Goal: Task Accomplishment & Management: Use online tool/utility

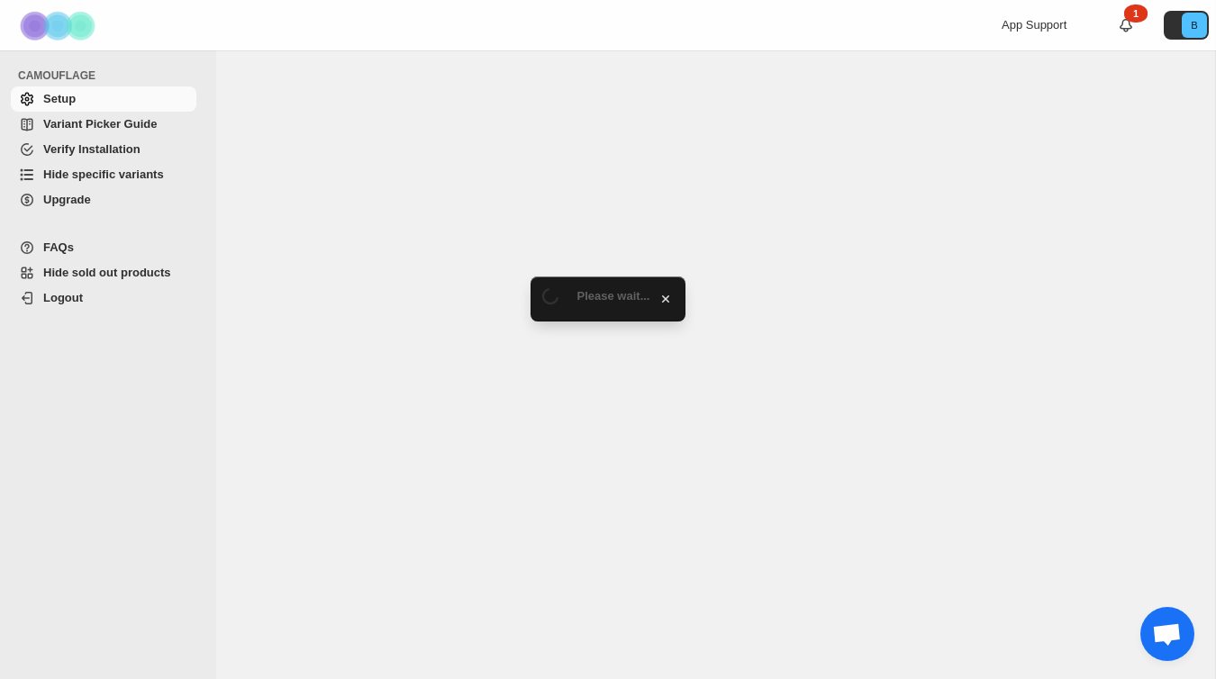
click at [126, 171] on span "Hide specific variants" at bounding box center [103, 175] width 121 height 14
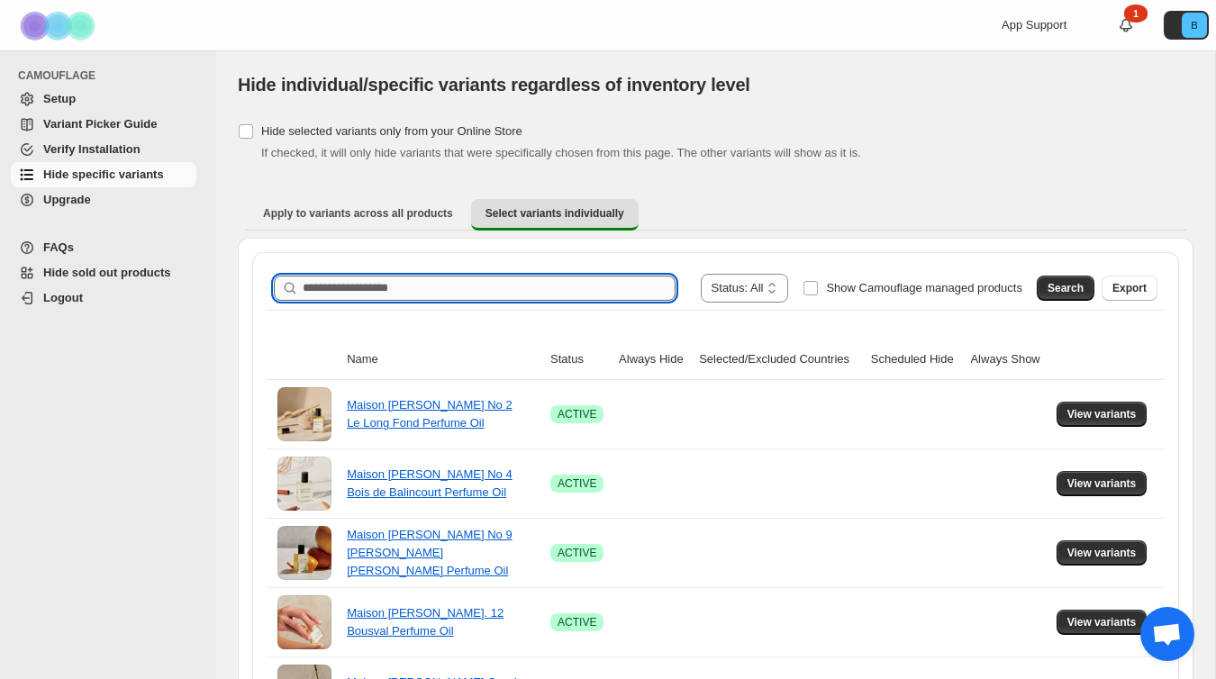
click at [381, 286] on input "Search product name" at bounding box center [489, 288] width 373 height 25
type input "*********"
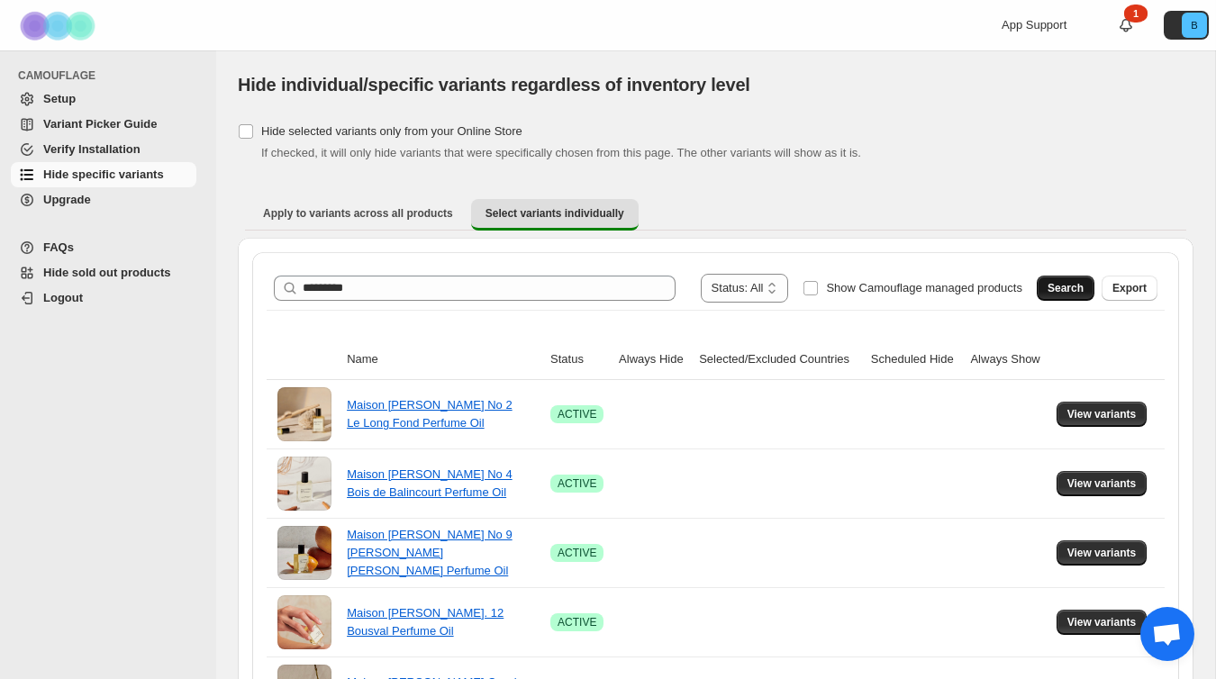
click at [1069, 292] on span "Search" at bounding box center [1066, 288] width 36 height 14
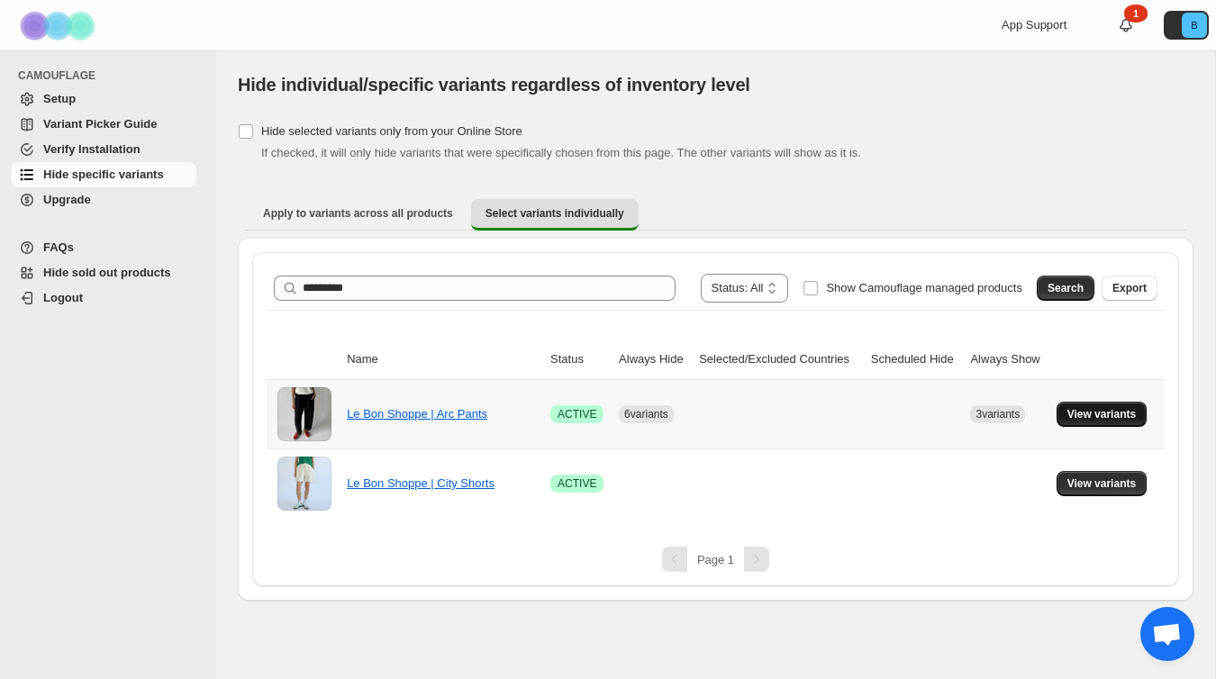
click at [1097, 410] on span "View variants" at bounding box center [1102, 414] width 69 height 14
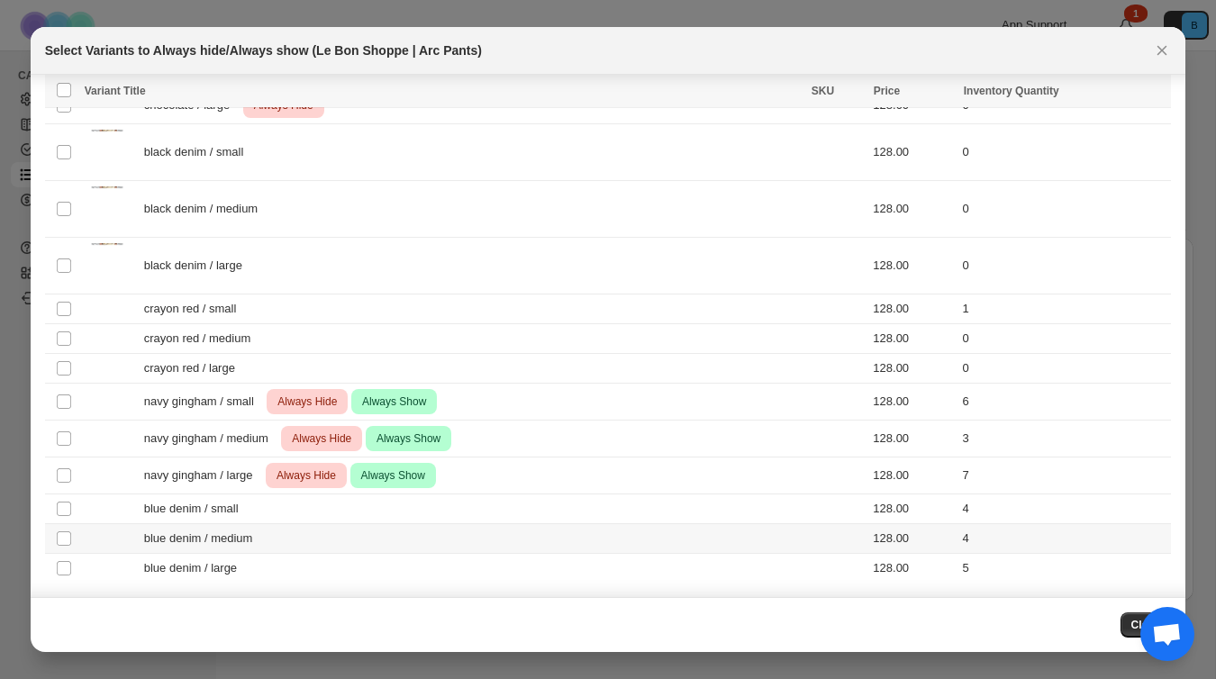
scroll to position [2322, 0]
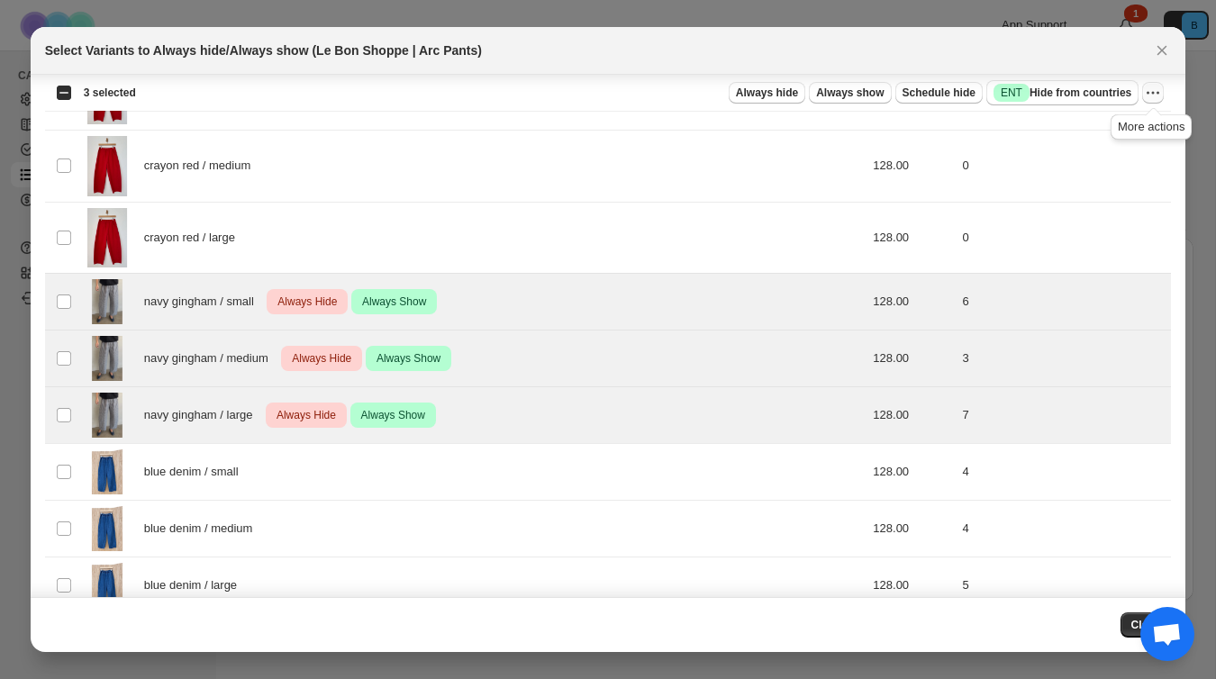
click at [1157, 95] on icon "More actions" at bounding box center [1153, 93] width 18 height 18
click at [1090, 128] on span "Undo always hide" at bounding box center [1068, 129] width 93 height 14
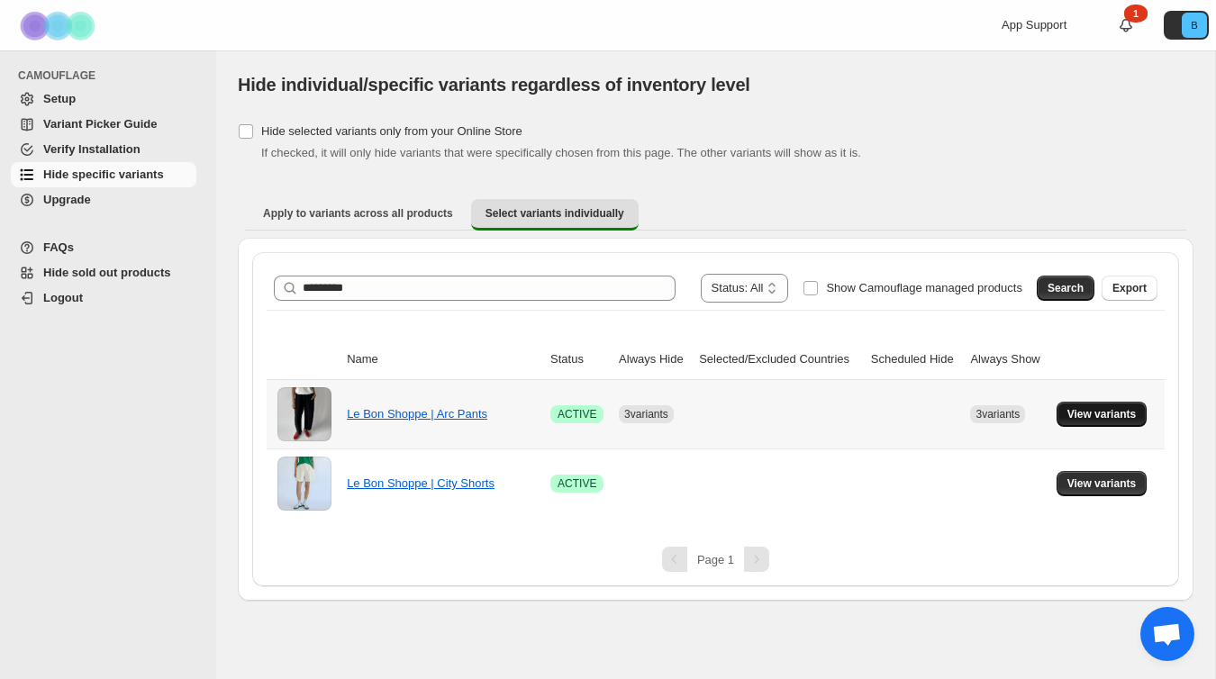
click at [1097, 423] on button "View variants" at bounding box center [1102, 414] width 91 height 25
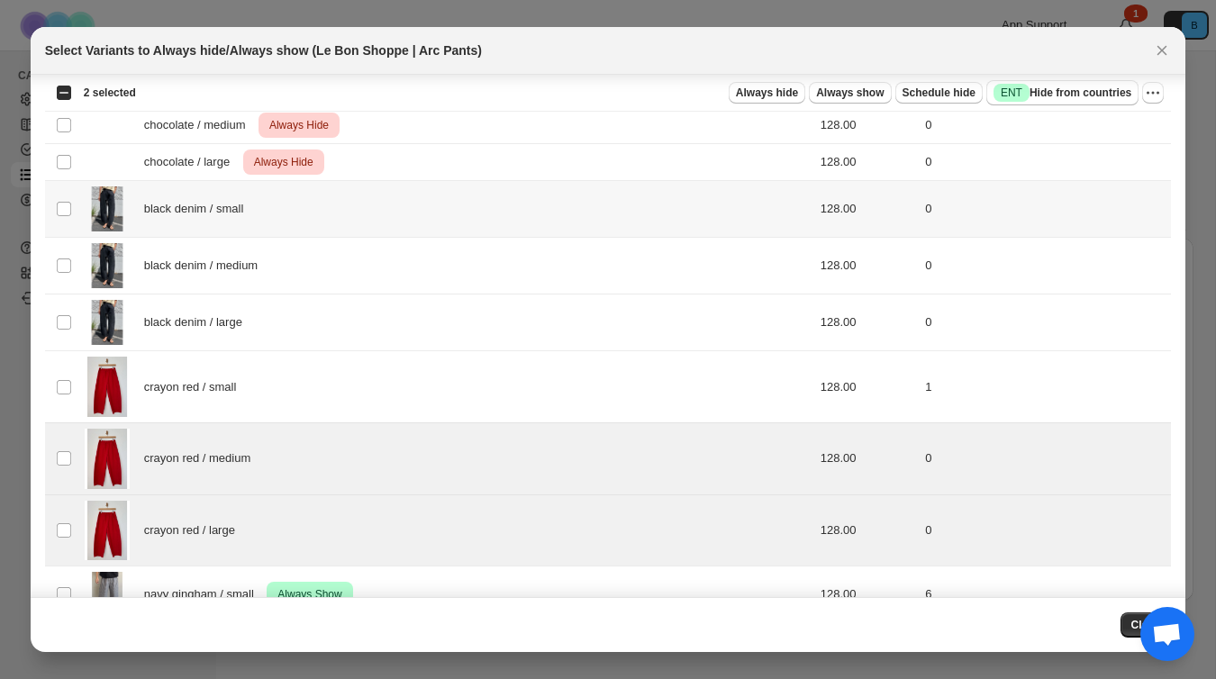
scroll to position [2020, 0]
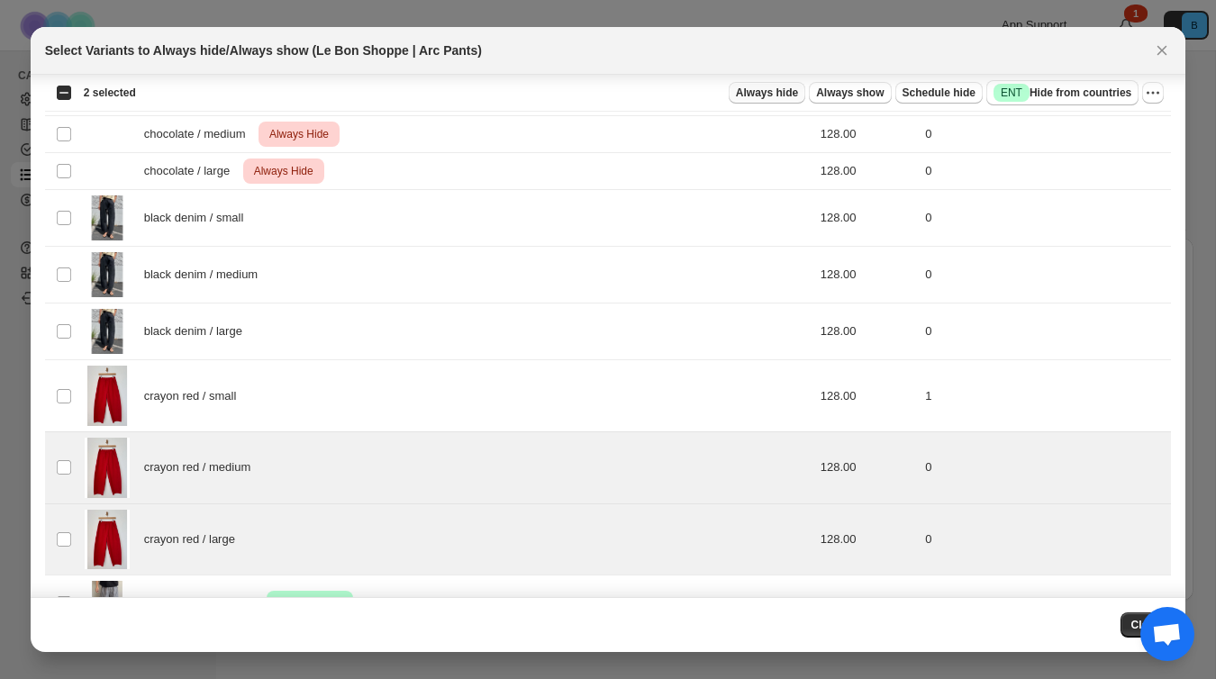
click at [789, 93] on span "Always hide" at bounding box center [767, 93] width 62 height 14
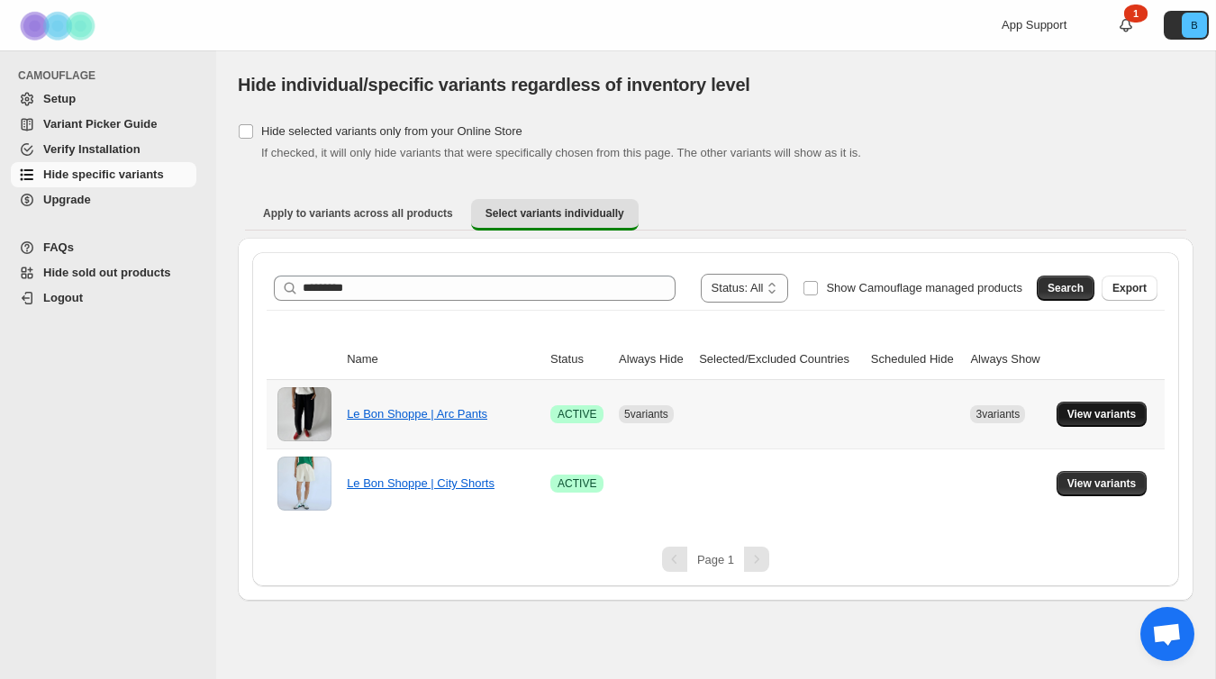
click at [1095, 411] on span "View variants" at bounding box center [1102, 414] width 69 height 14
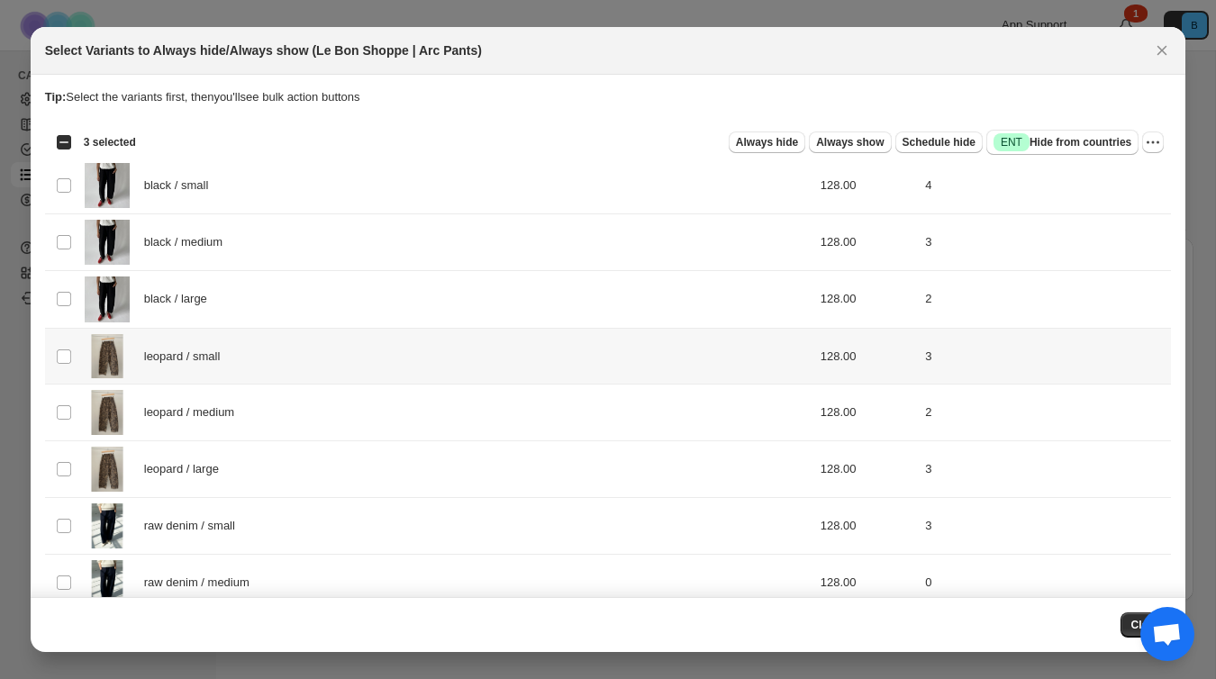
scroll to position [0, 0]
click at [787, 137] on span "Always hide" at bounding box center [767, 143] width 62 height 14
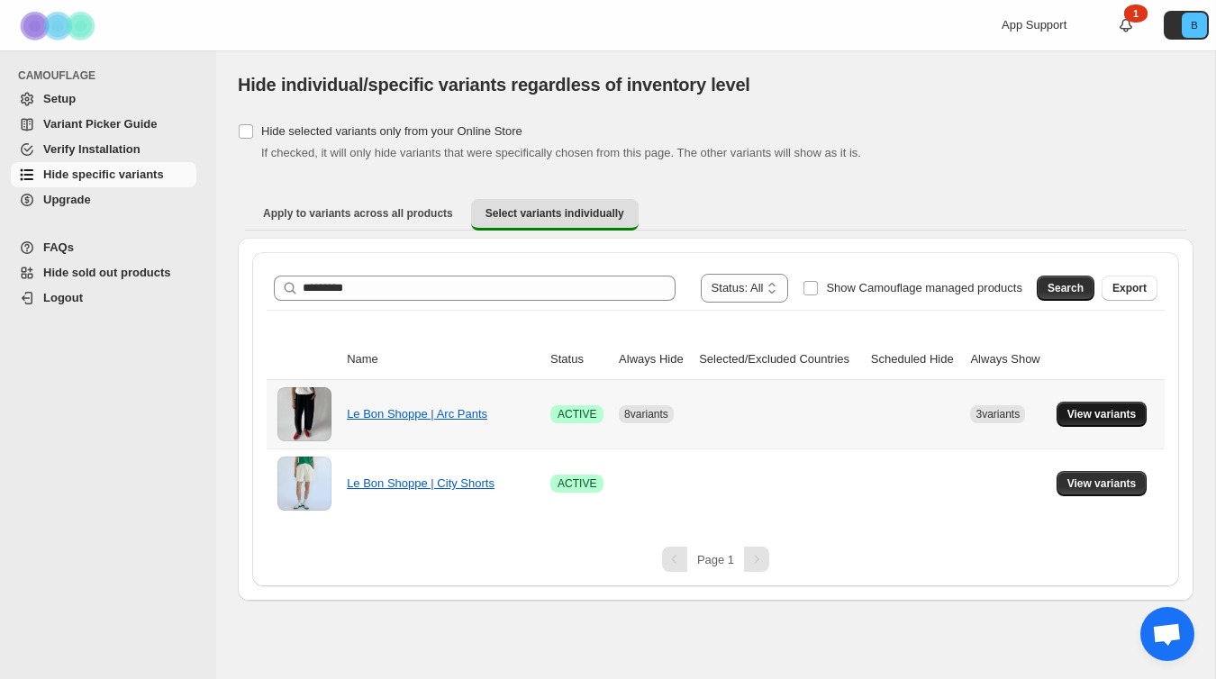
click at [1086, 417] on span "View variants" at bounding box center [1102, 414] width 69 height 14
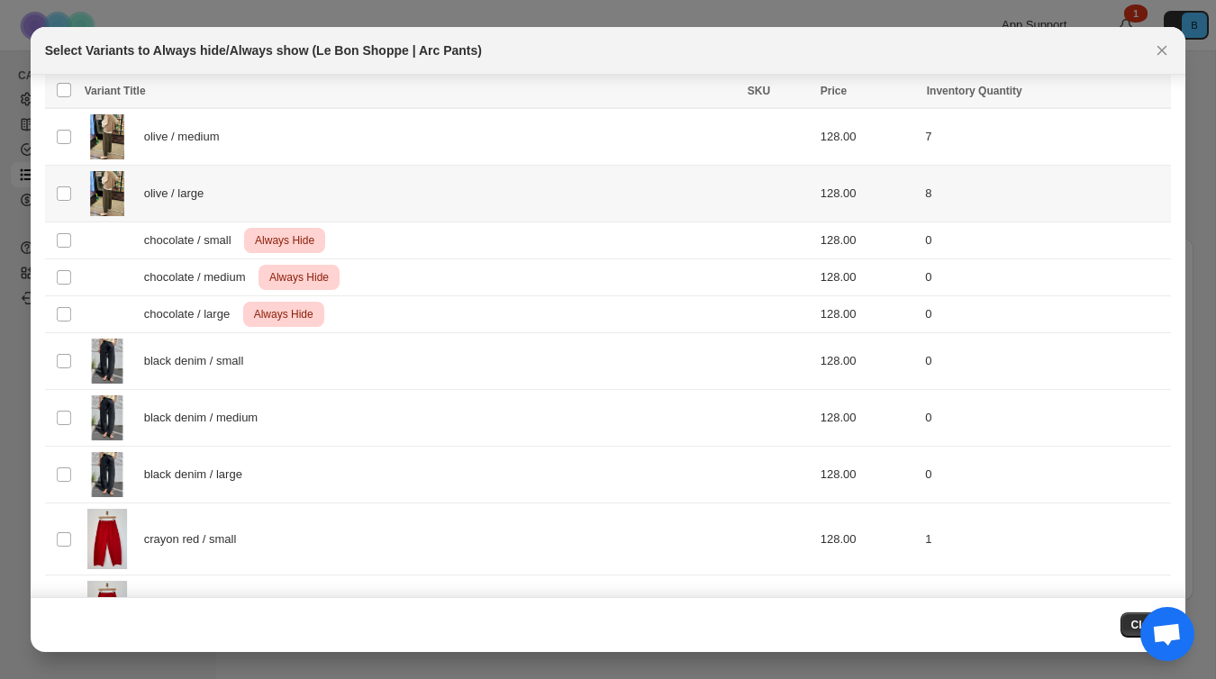
scroll to position [1925, 0]
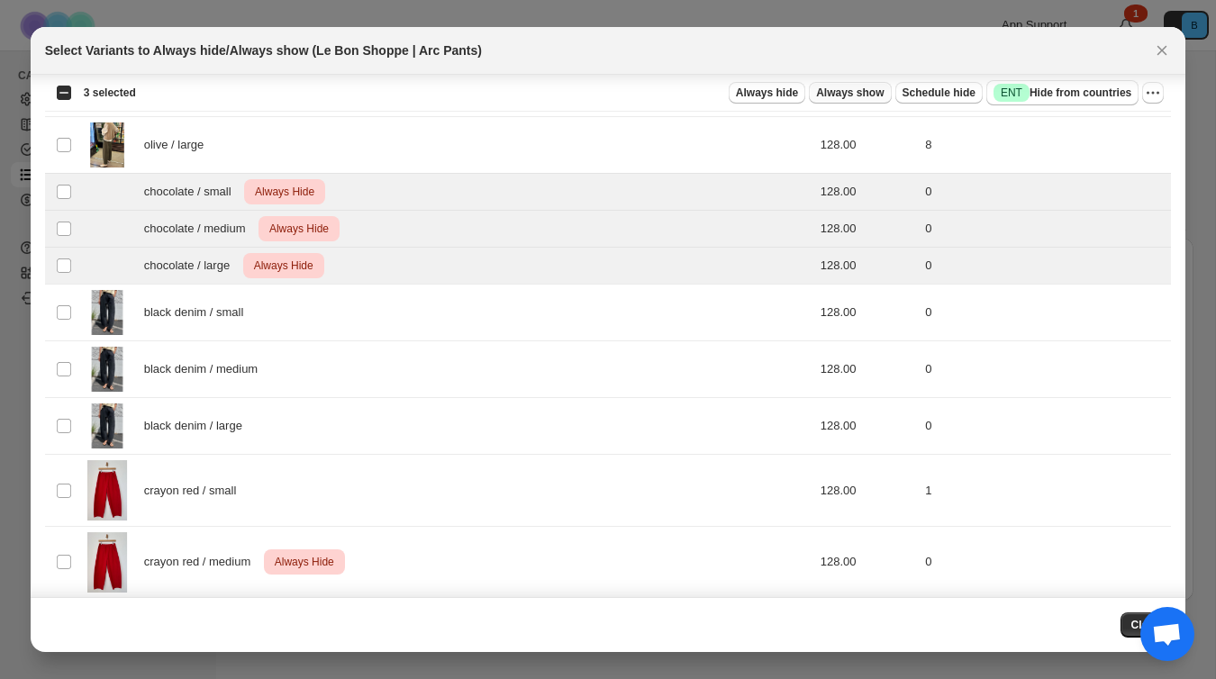
click at [850, 100] on button "Always show" at bounding box center [850, 93] width 82 height 22
